Goal: Task Accomplishment & Management: Complete application form

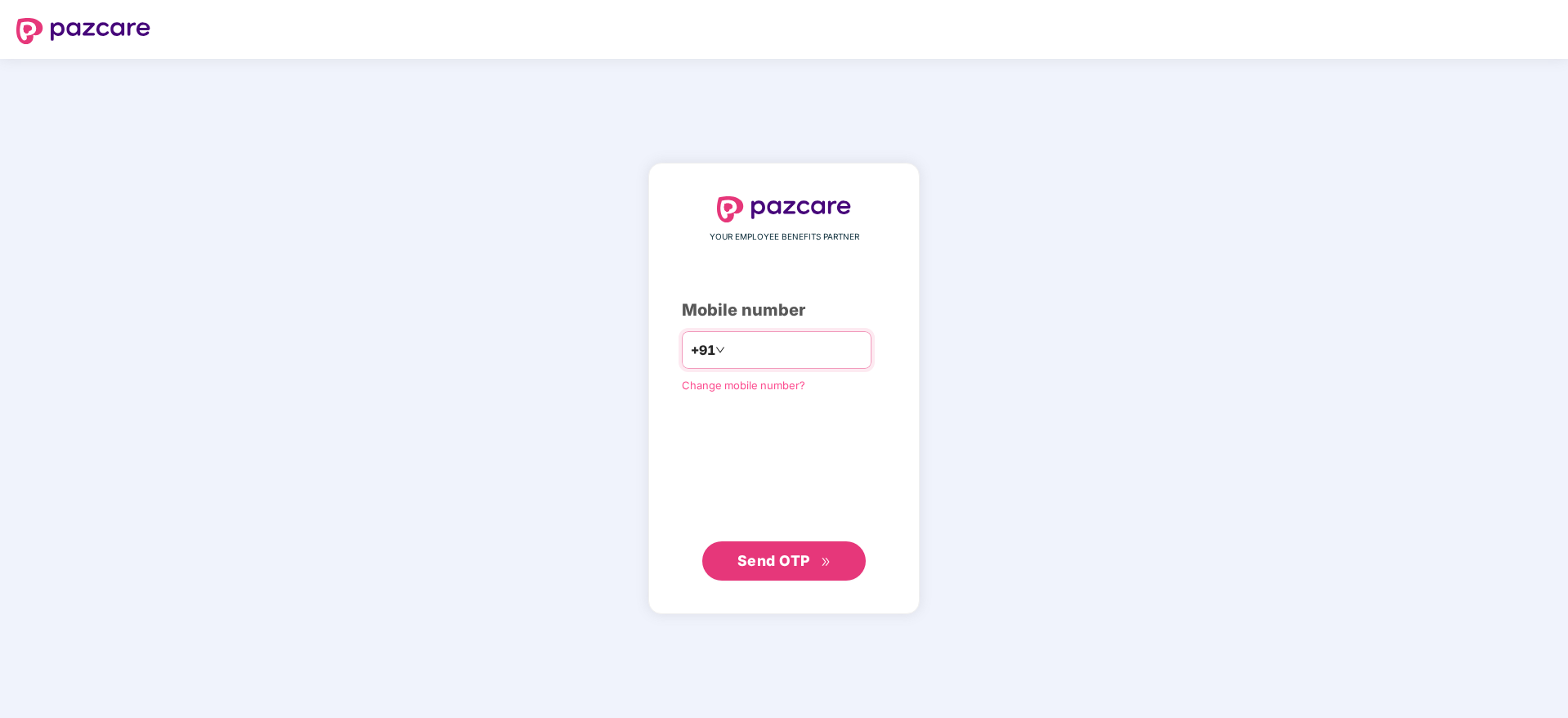
type input "**********"
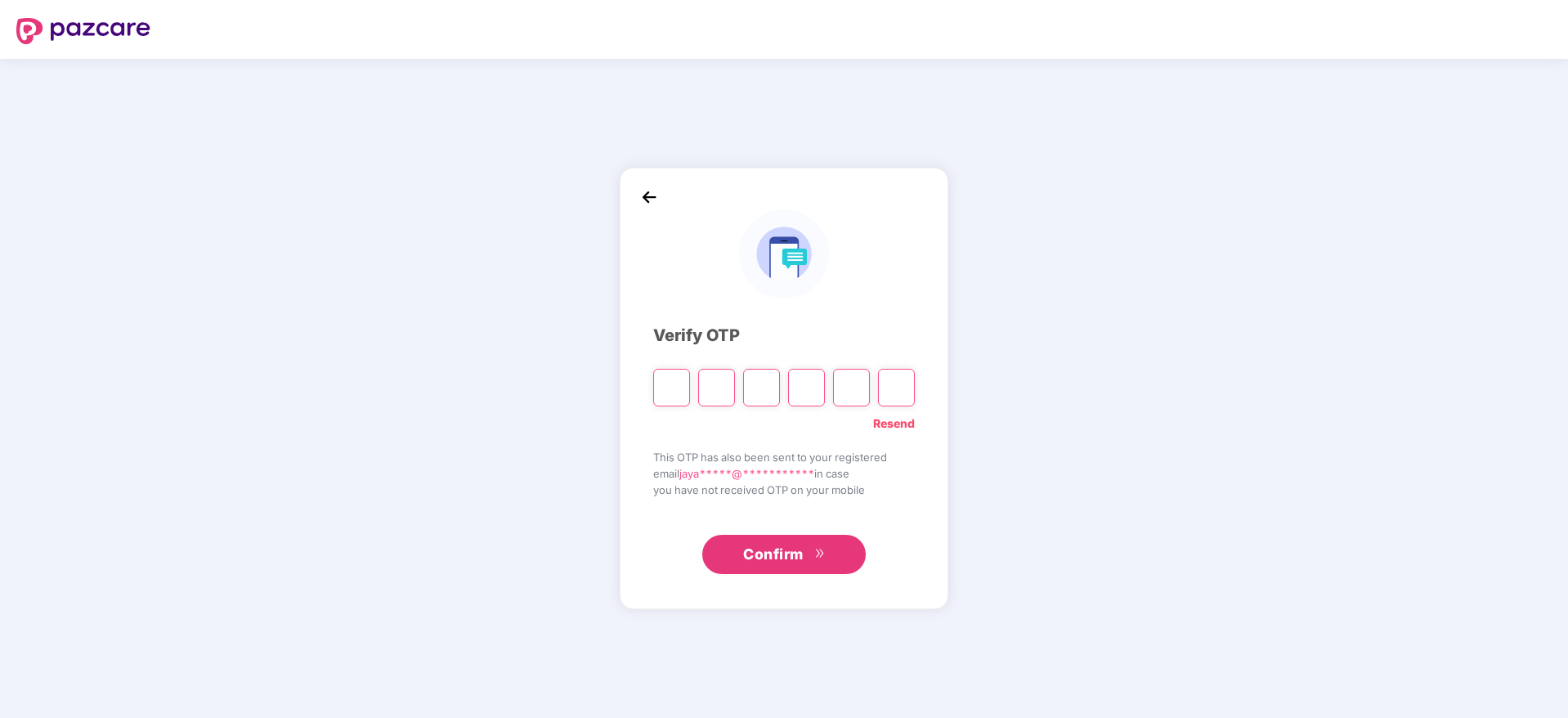
paste input "*"
type input "*"
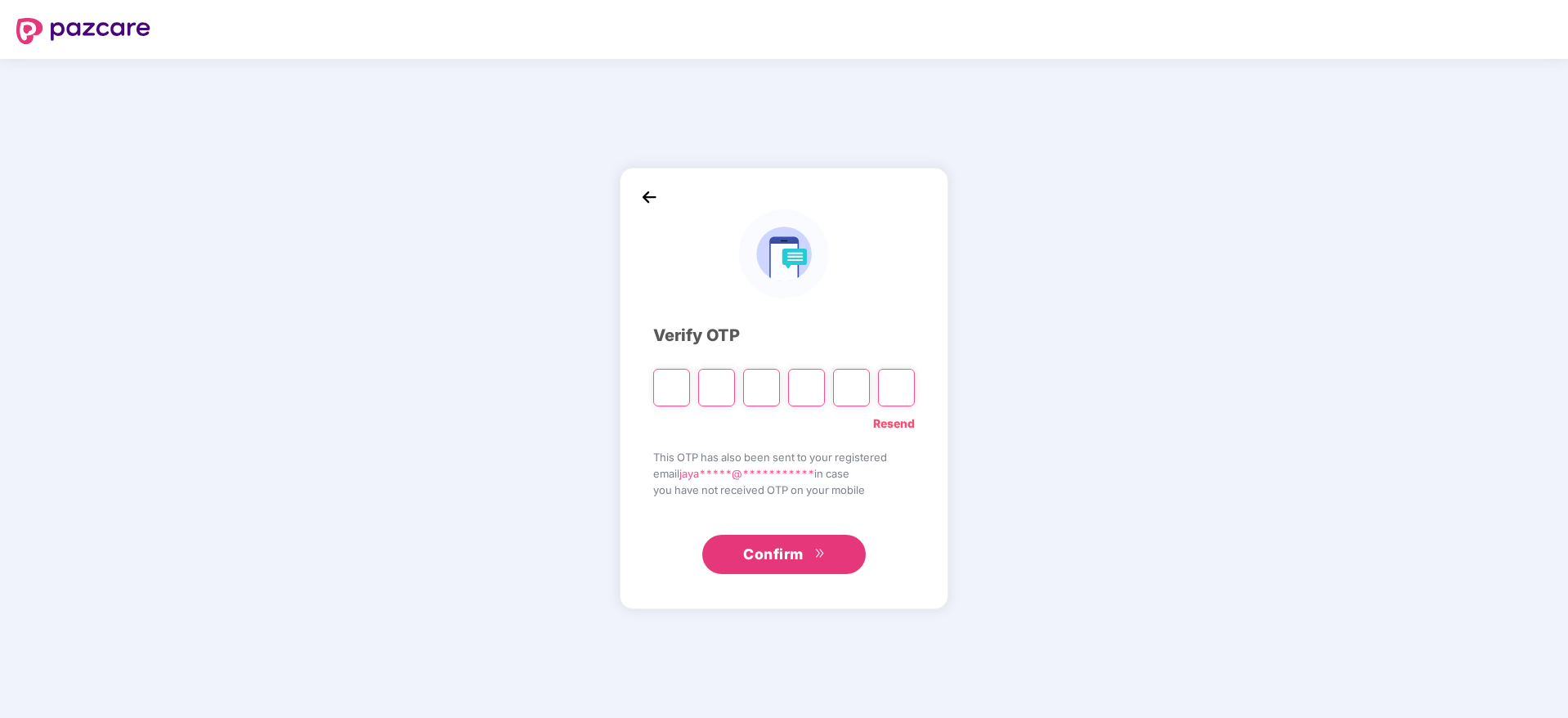
type input "*"
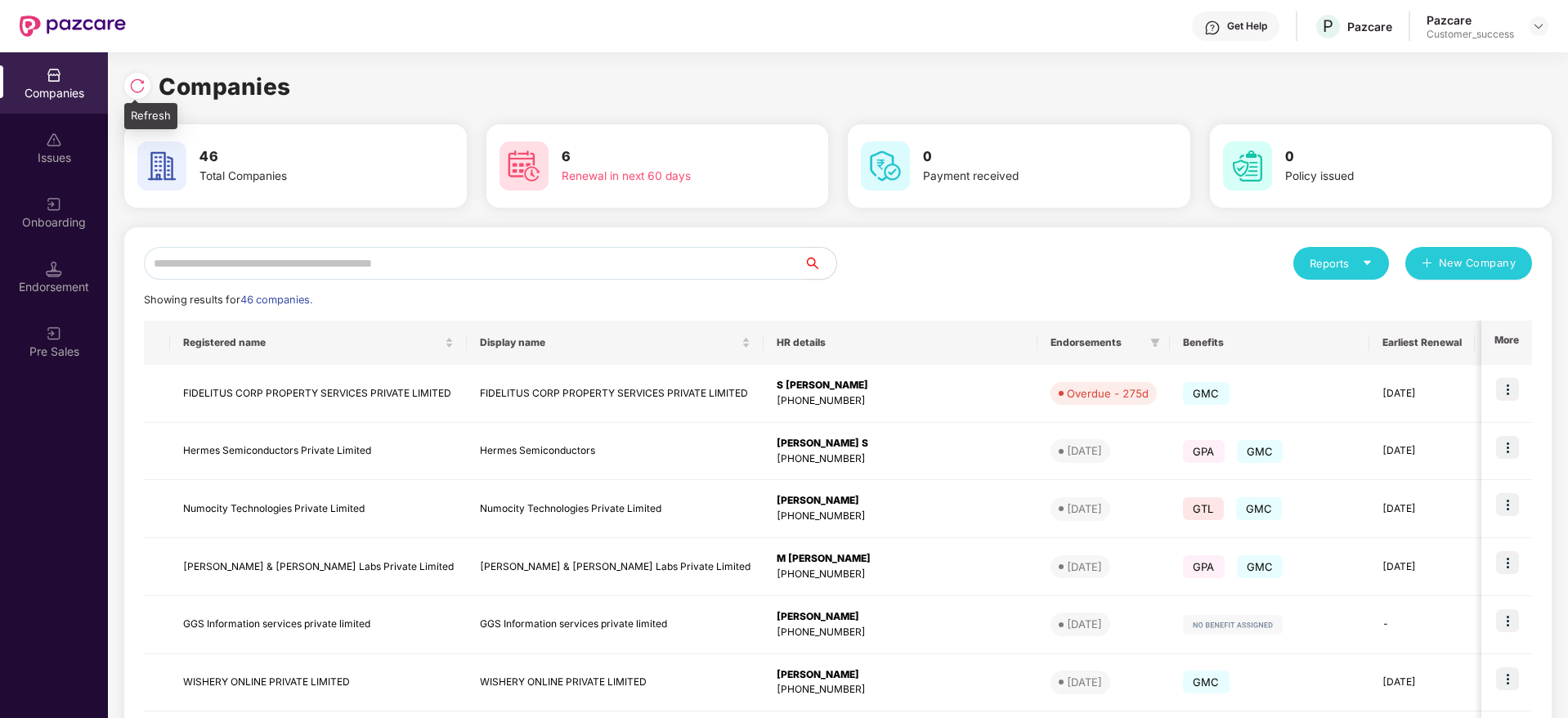
click at [140, 86] on img at bounding box center [137, 85] width 16 height 16
click at [132, 76] on div at bounding box center [137, 85] width 26 height 26
click at [83, 207] on div "Onboarding" at bounding box center [53, 212] width 108 height 61
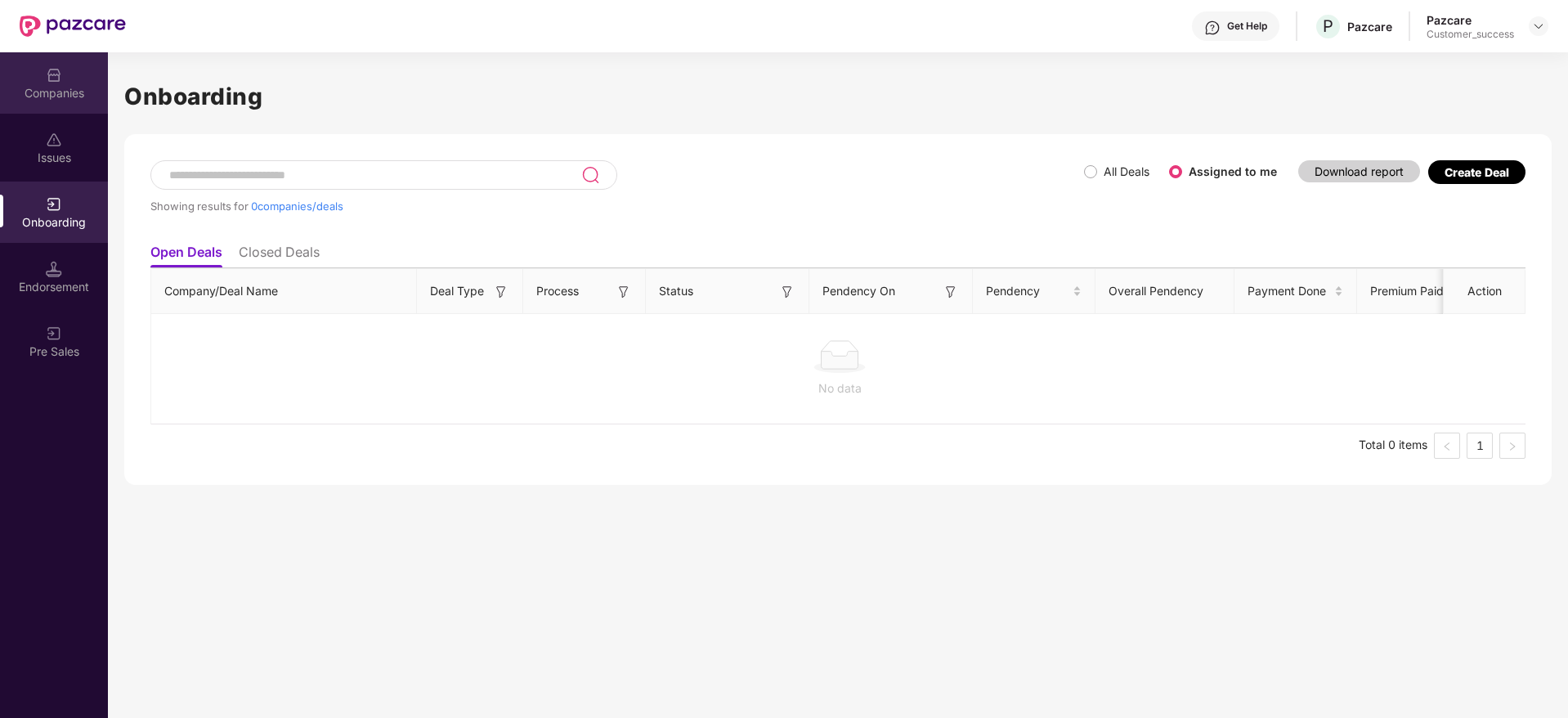
click at [69, 82] on div "Companies" at bounding box center [53, 82] width 108 height 61
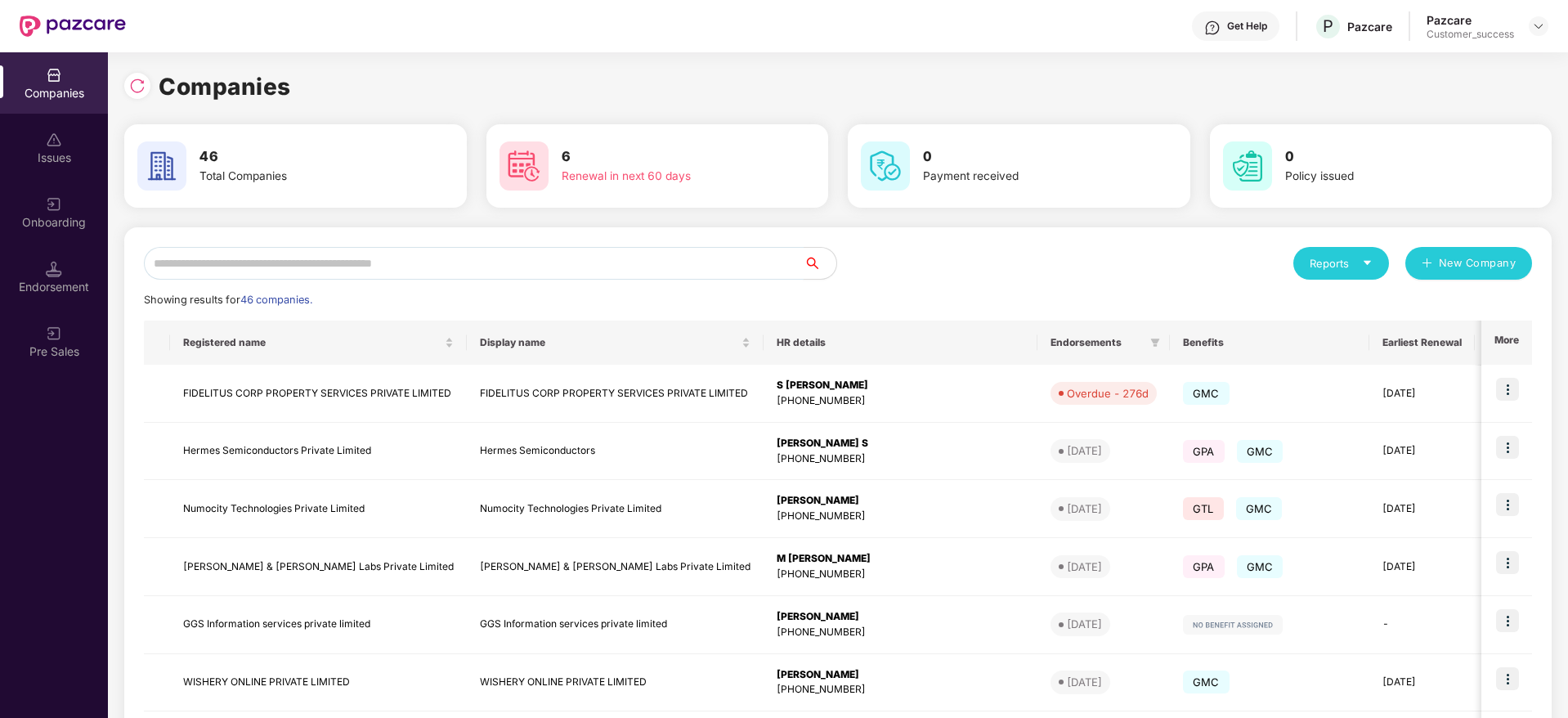
click at [394, 260] on input "text" at bounding box center [473, 264] width 659 height 33
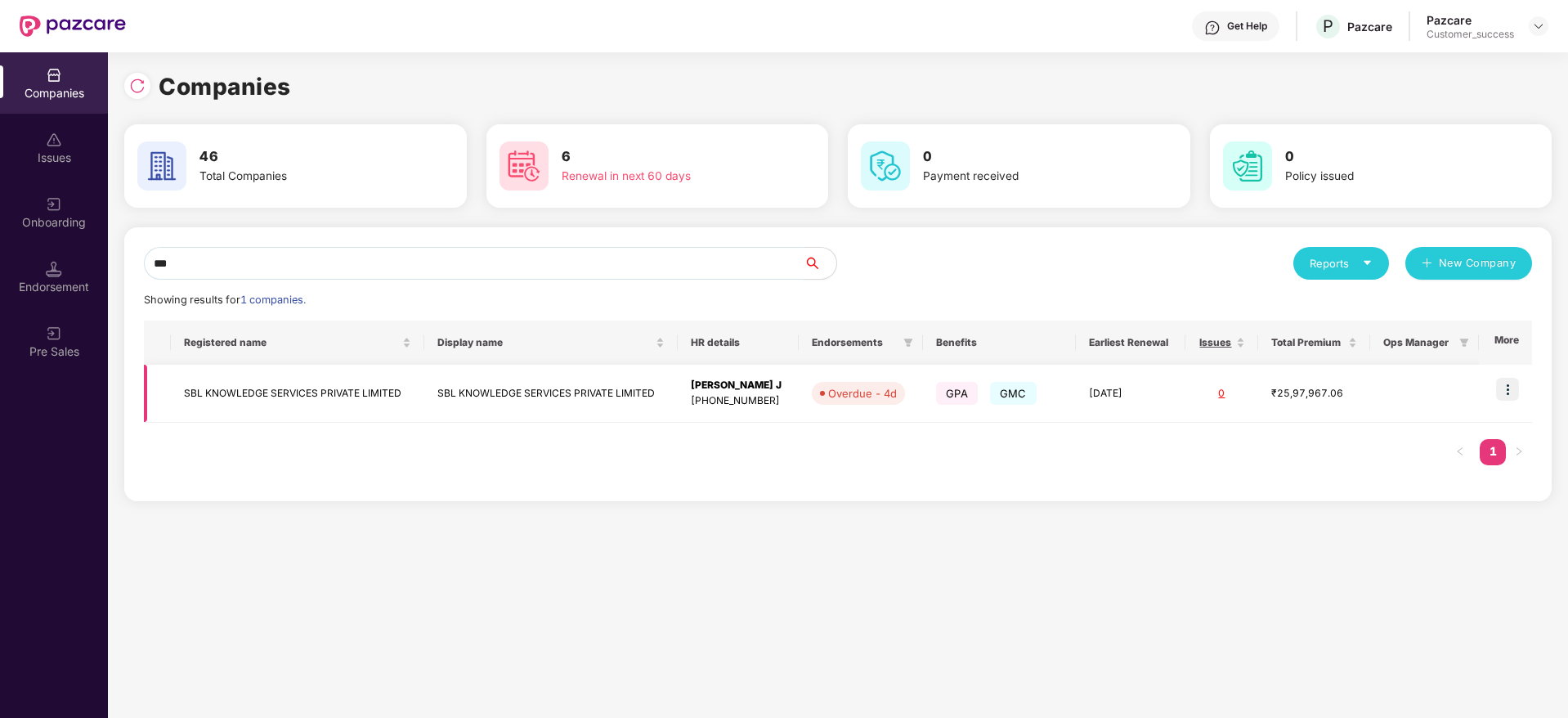
type input "***"
click at [332, 394] on td "SBL KNOWLEDGE SERVICES PRIVATE LIMITED" at bounding box center [297, 394] width 253 height 58
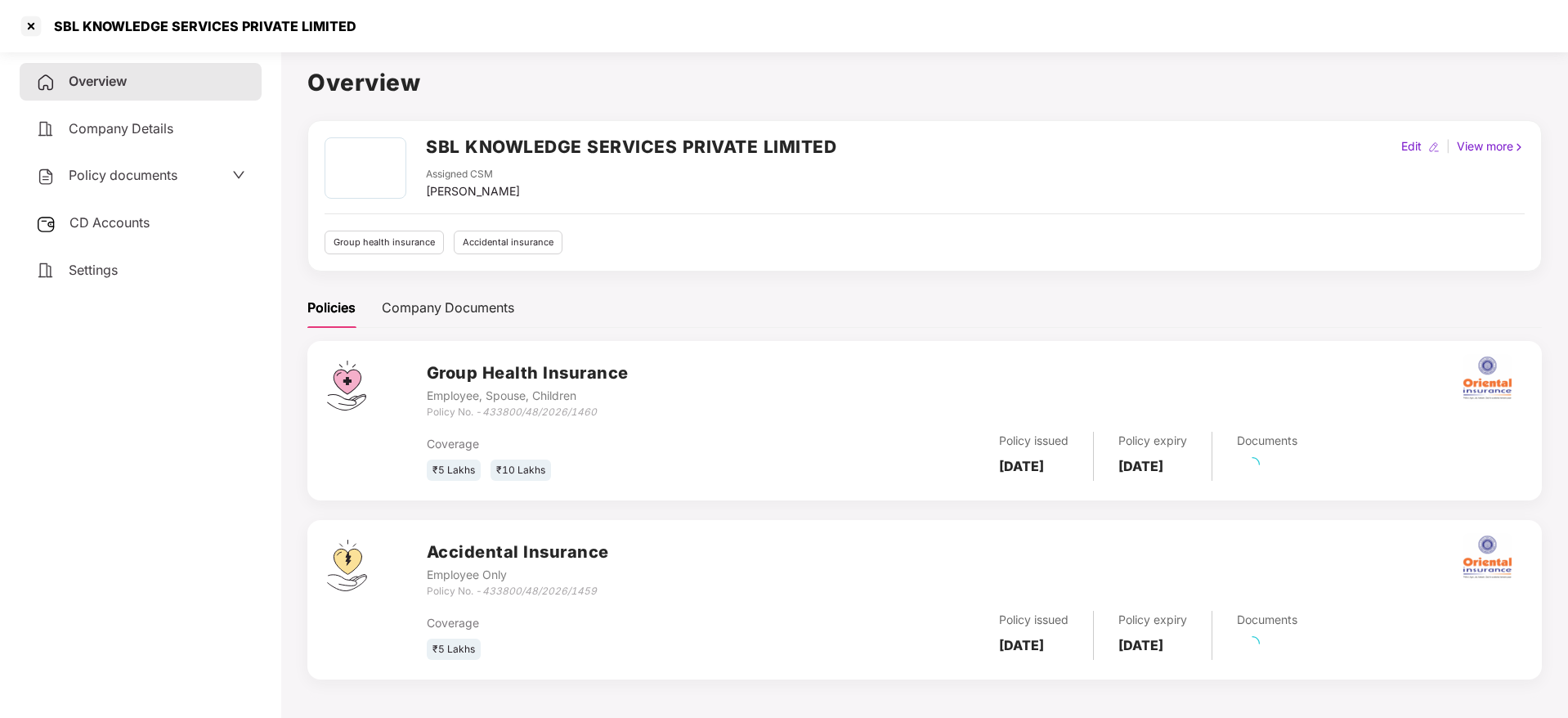
click at [153, 173] on span "Policy documents" at bounding box center [123, 175] width 109 height 16
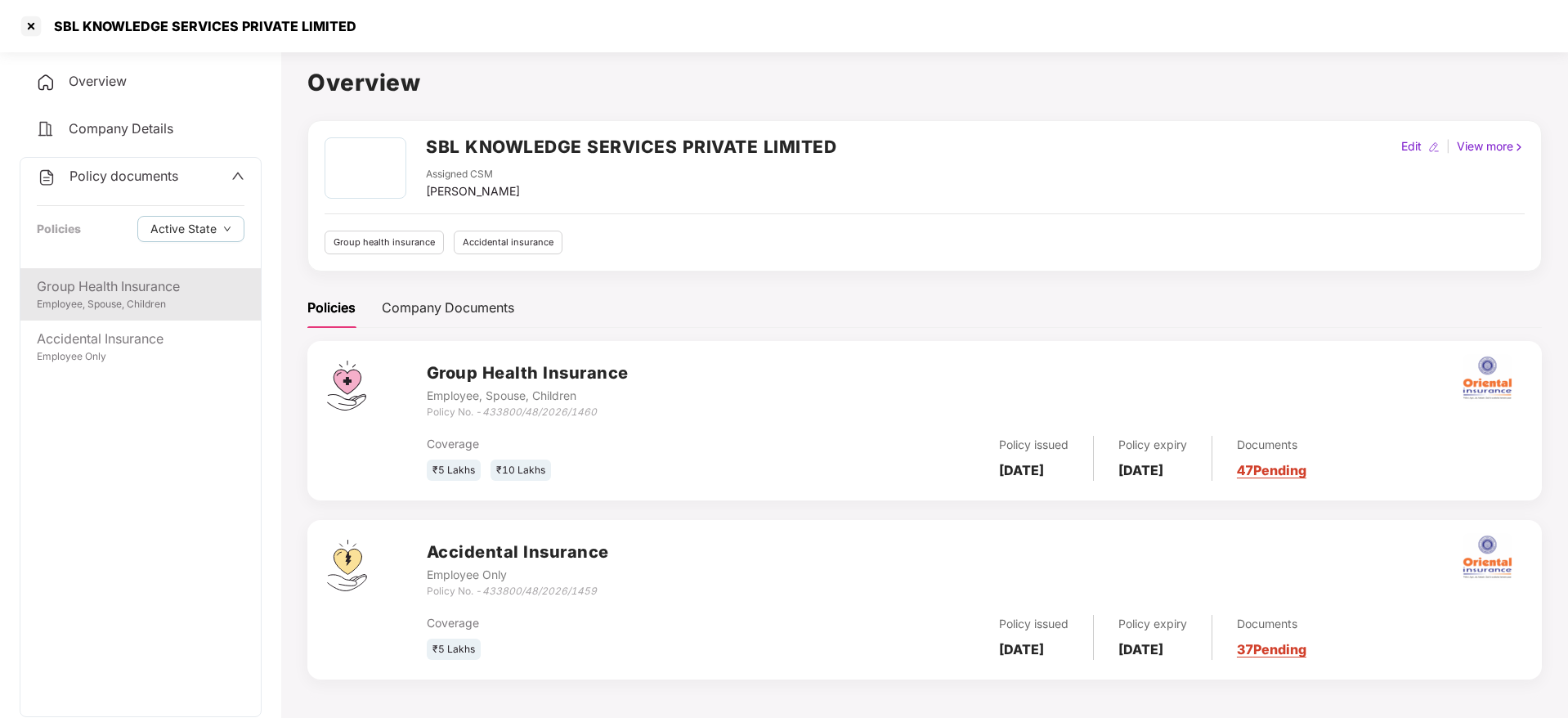
click at [148, 286] on div "Group Health Insurance" at bounding box center [141, 286] width 208 height 20
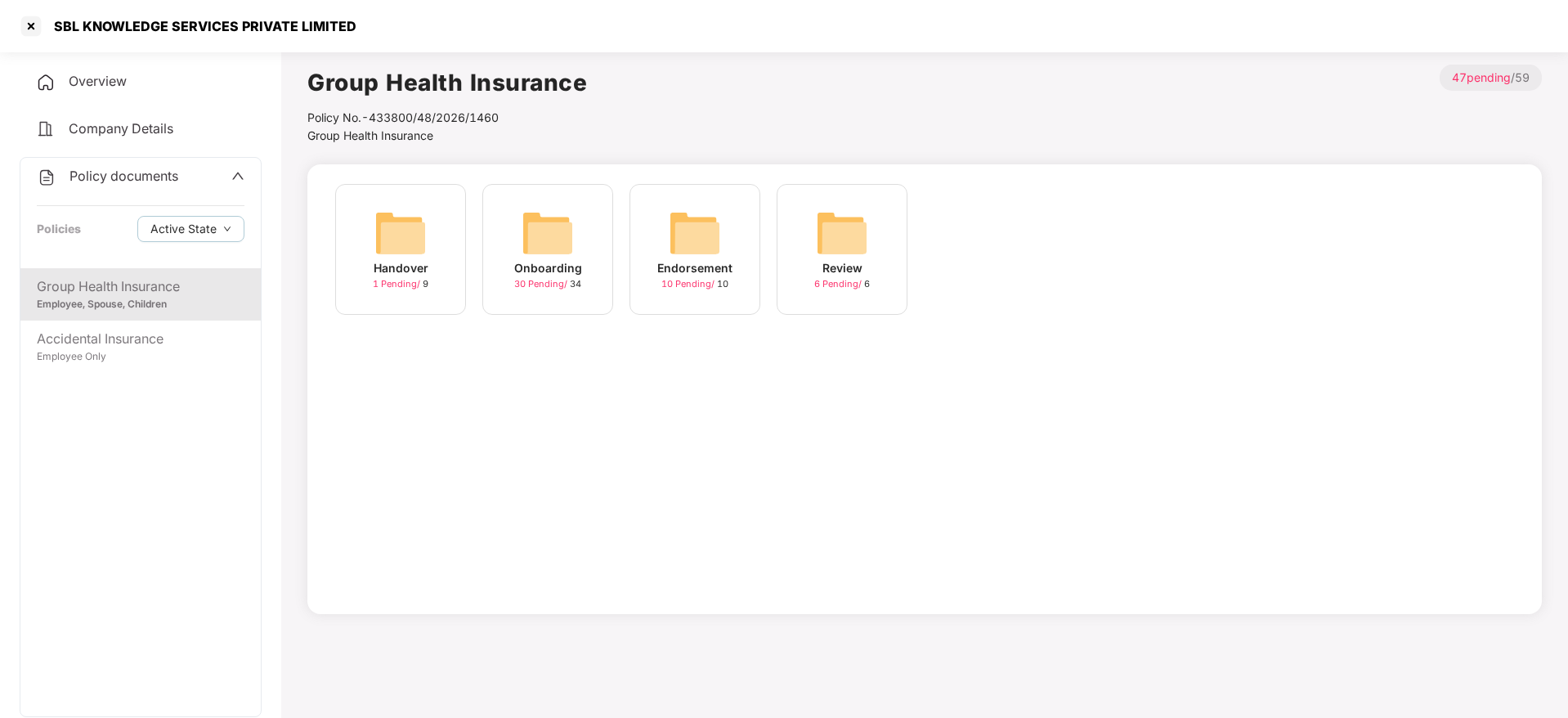
click at [540, 264] on div "Onboarding" at bounding box center [548, 268] width 68 height 18
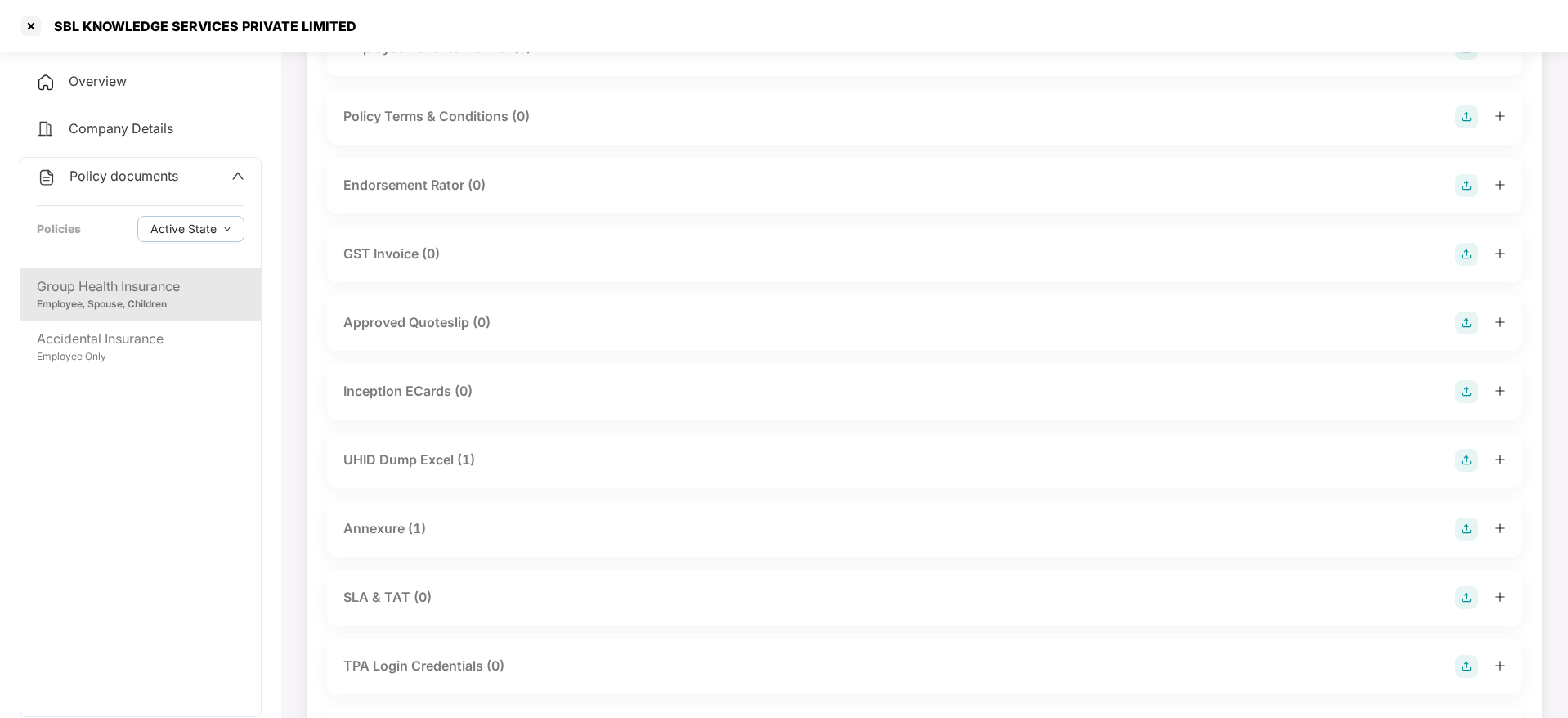
scroll to position [435, 0]
click at [1471, 186] on img at bounding box center [1467, 190] width 23 height 23
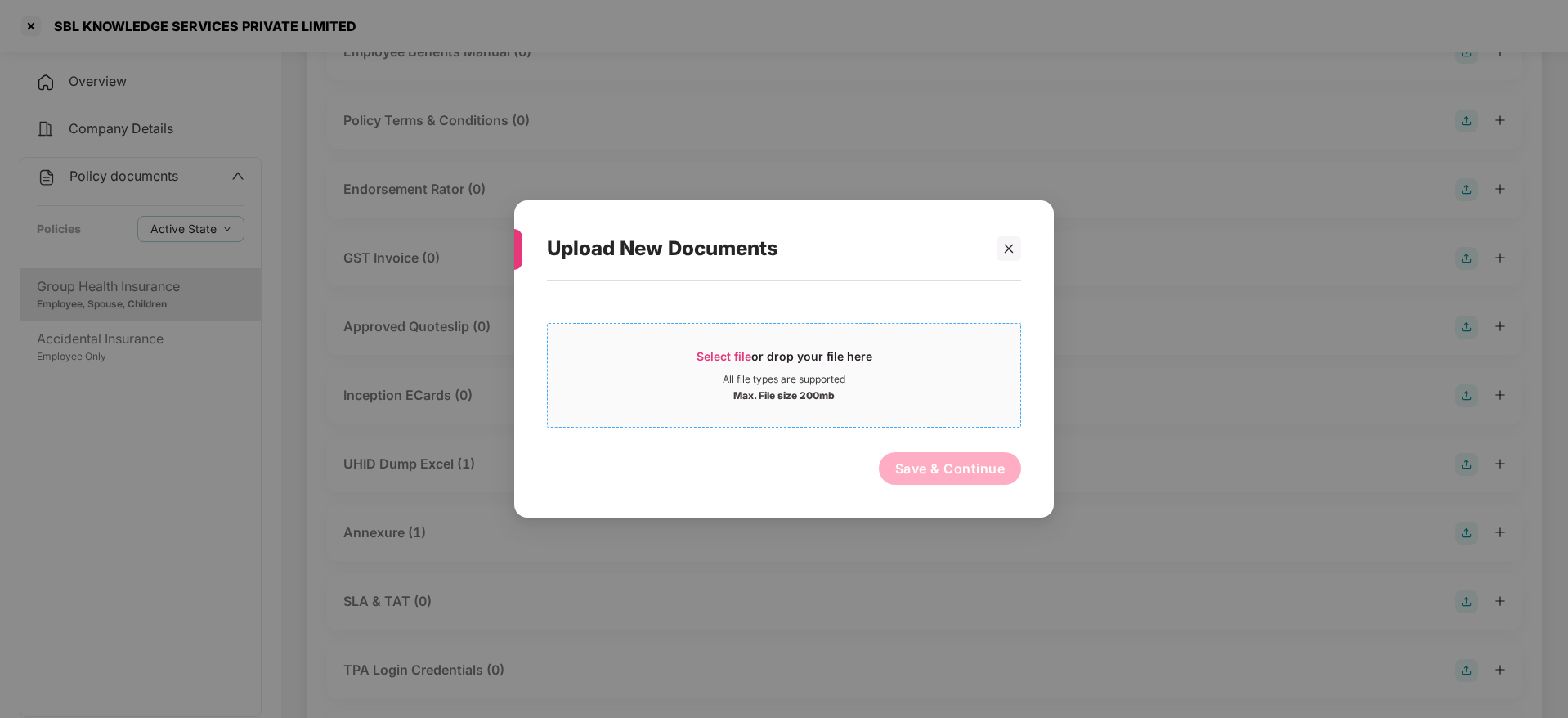
click at [813, 357] on div "Select file or drop your file here" at bounding box center [784, 360] width 176 height 24
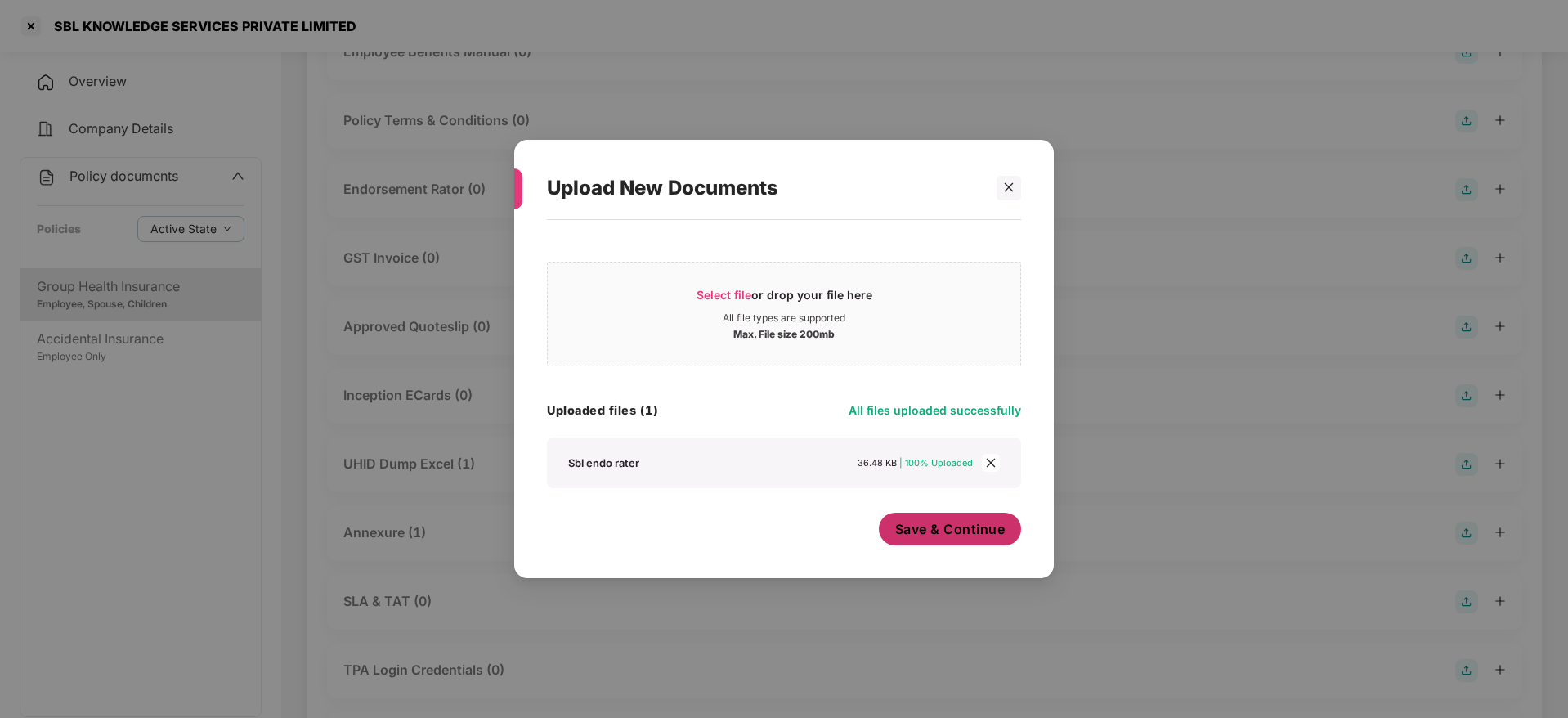
click at [980, 536] on span "Save & Continue" at bounding box center [950, 529] width 111 height 18
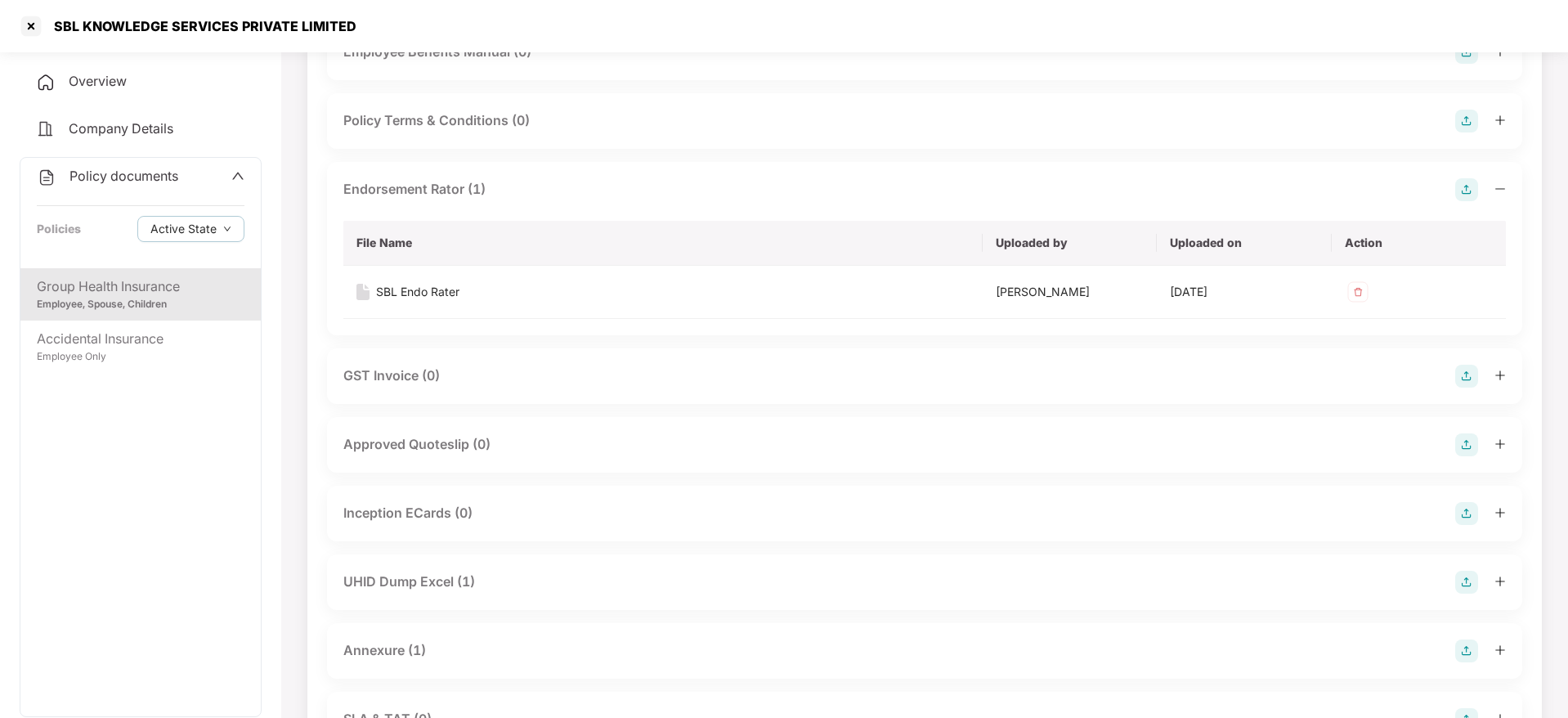
scroll to position [0, 0]
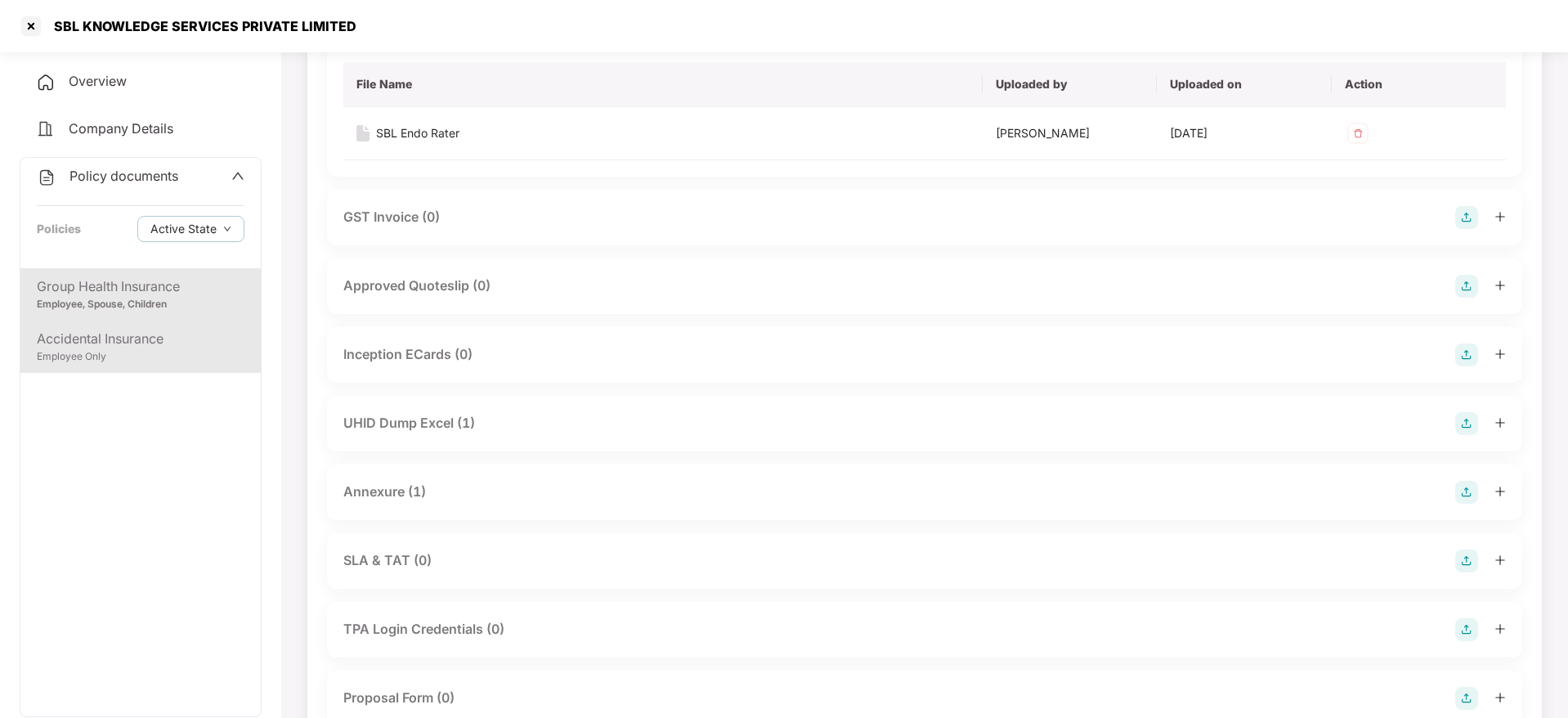
click at [223, 347] on div "Accidental Insurance" at bounding box center [141, 339] width 208 height 20
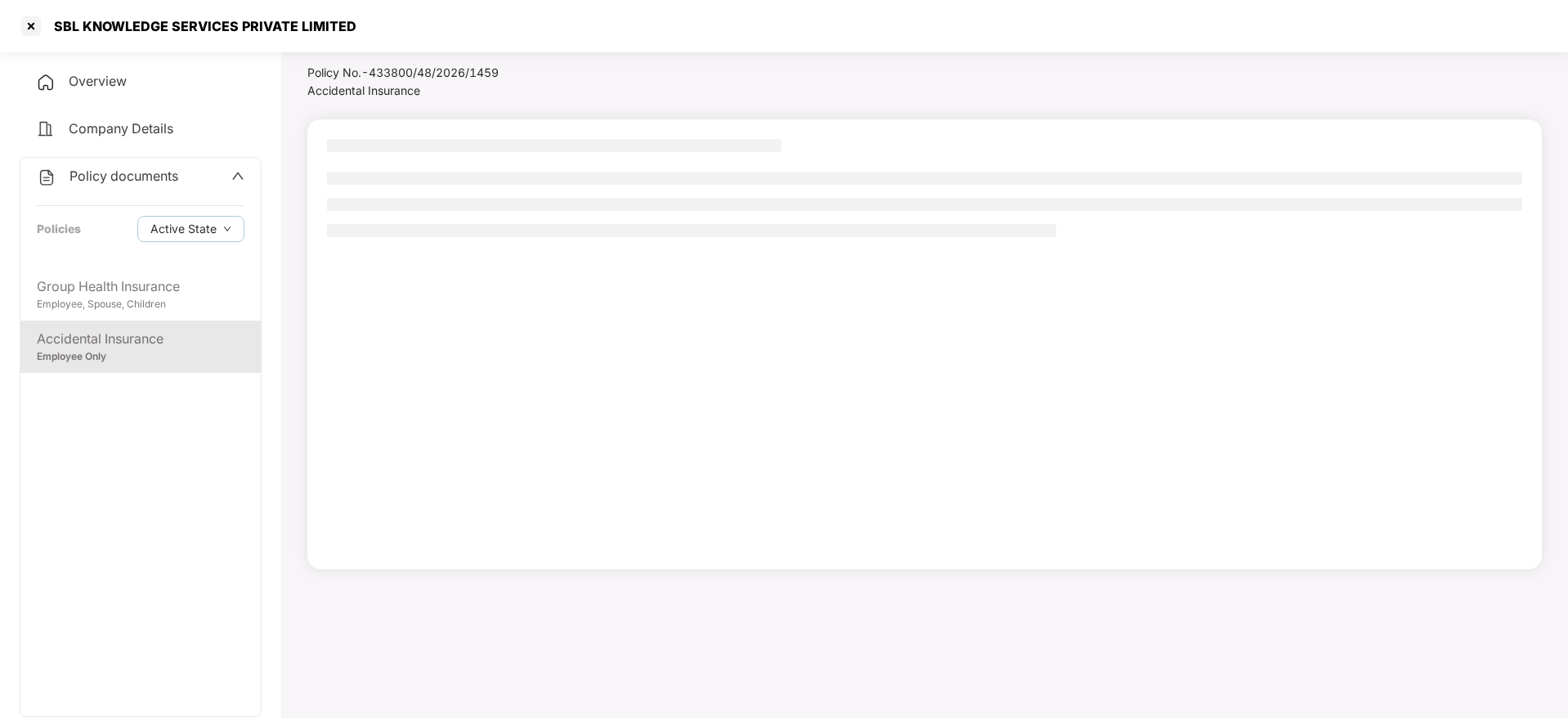
scroll to position [45, 0]
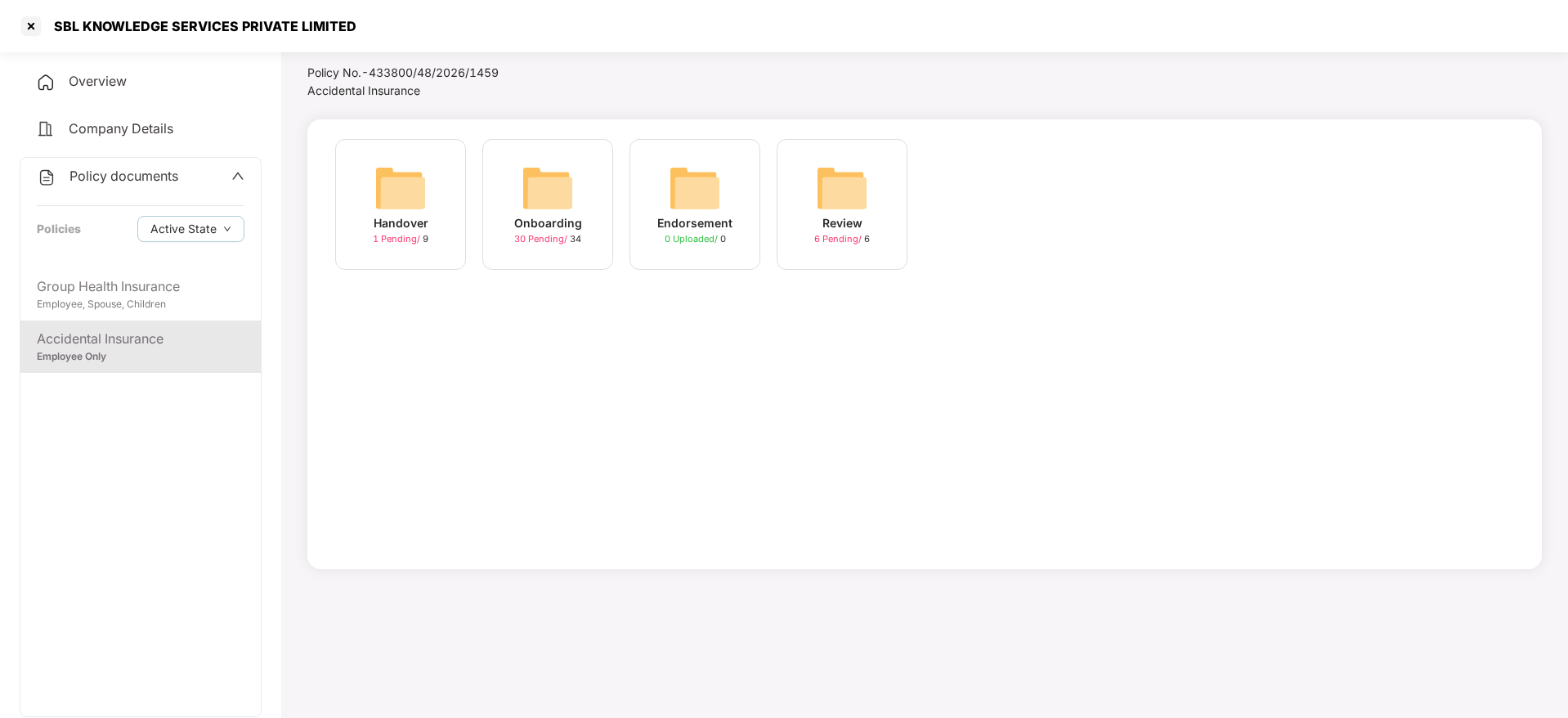
click at [560, 200] on img at bounding box center [548, 188] width 52 height 52
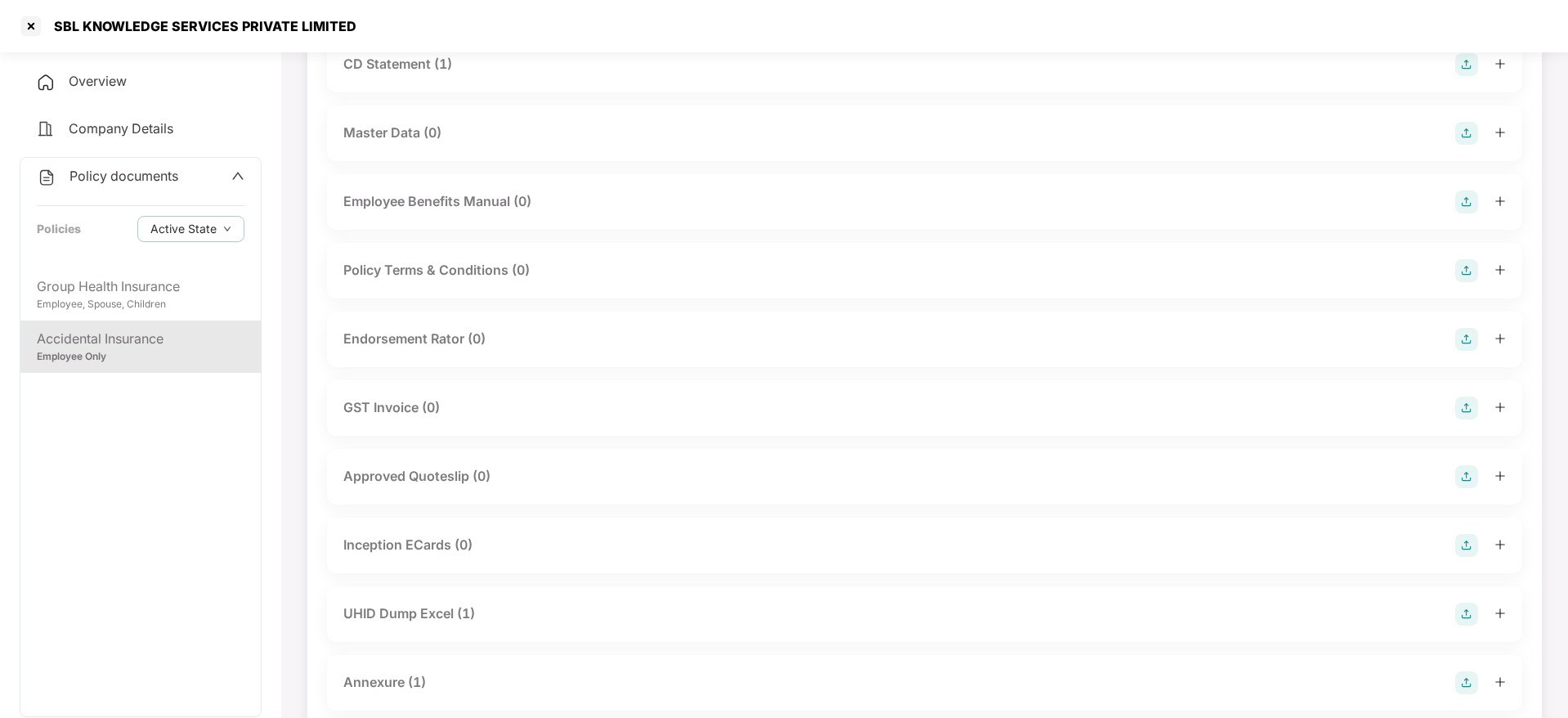
scroll to position [0, 0]
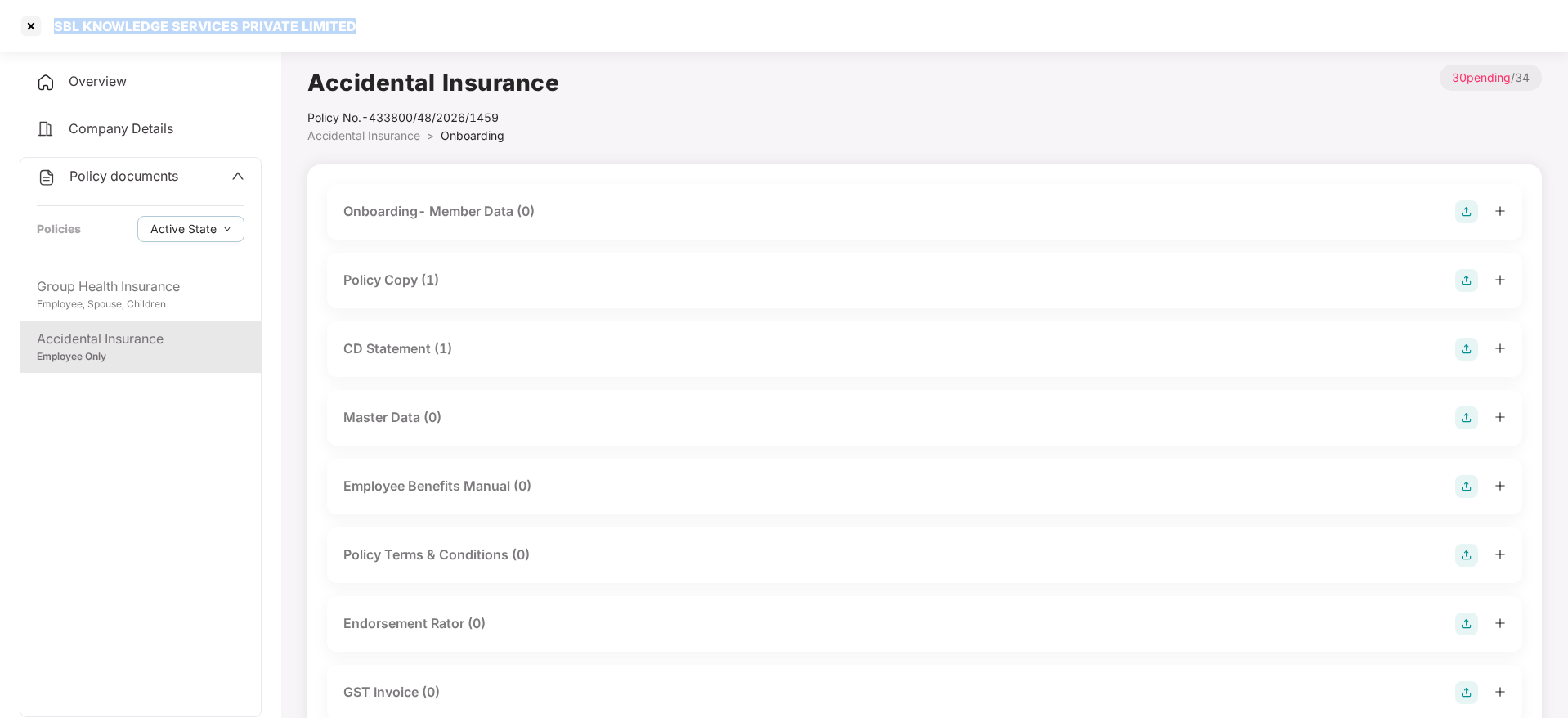
drag, startPoint x: 357, startPoint y: 29, endPoint x: 57, endPoint y: 23, distance: 300.1
click at [57, 23] on div "SBL KNOWLEDGE SERVICES PRIVATE LIMITED" at bounding box center [784, 26] width 1568 height 52
copy div "SBL KNOWLEDGE SERVICES PRIVATE LIMITED"
click at [34, 29] on div at bounding box center [31, 25] width 26 height 26
